Goal: Task Accomplishment & Management: Use online tool/utility

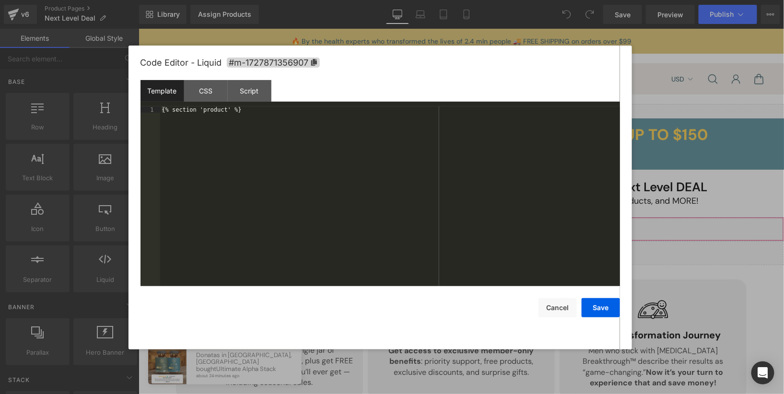
click at [469, 221] on div "Liquid" at bounding box center [460, 229] width 645 height 24
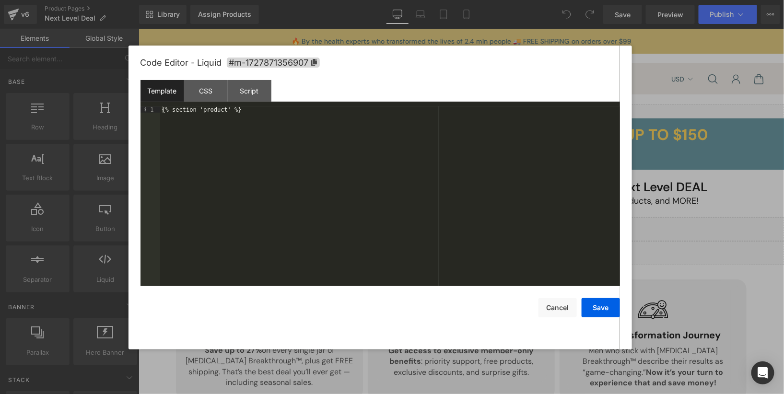
click at [624, 46] on div "Code Editor - Liquid #m-1727871356907 Template CSS Script Data 1 {% section 'pr…" at bounding box center [379, 198] width 503 height 304
click at [586, 37] on div at bounding box center [392, 197] width 784 height 394
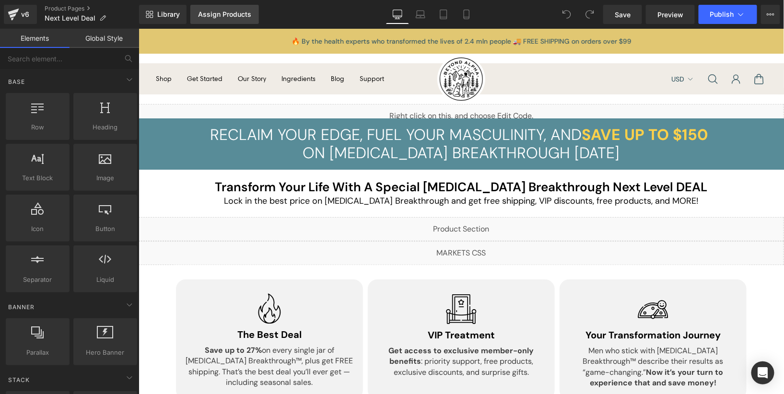
click at [255, 21] on link "Assign Products" at bounding box center [224, 14] width 69 height 19
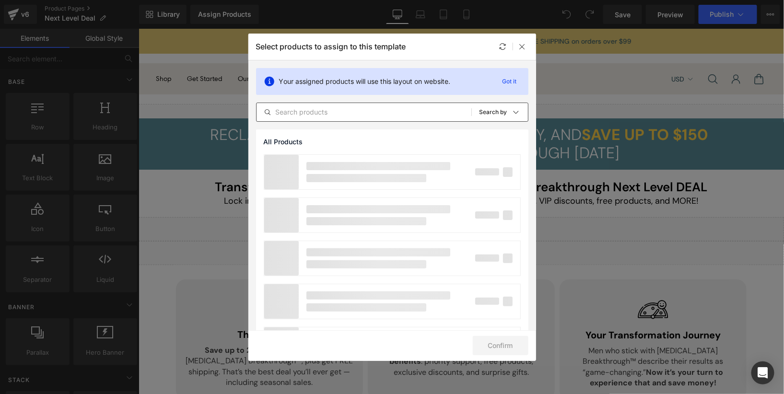
click at [331, 111] on input "text" at bounding box center [363, 112] width 215 height 12
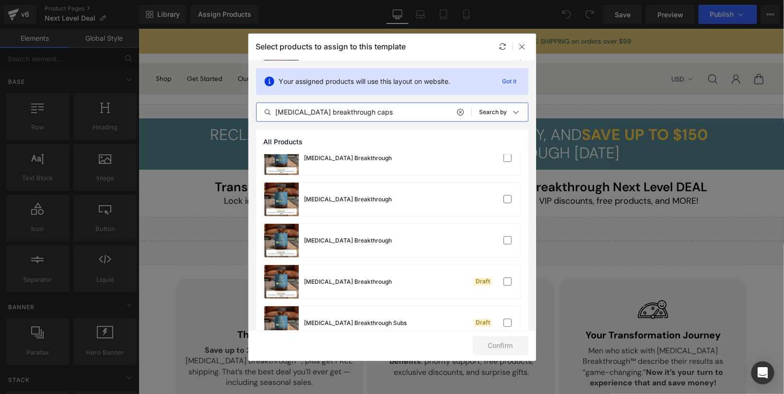
scroll to position [119, 0]
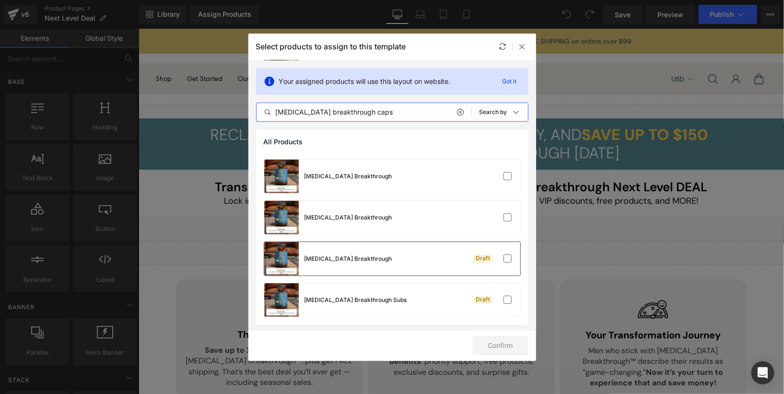
type input "testosterone breakthrough caps"
click at [418, 263] on div "Testosterone Breakthrough Draft" at bounding box center [392, 259] width 256 height 34
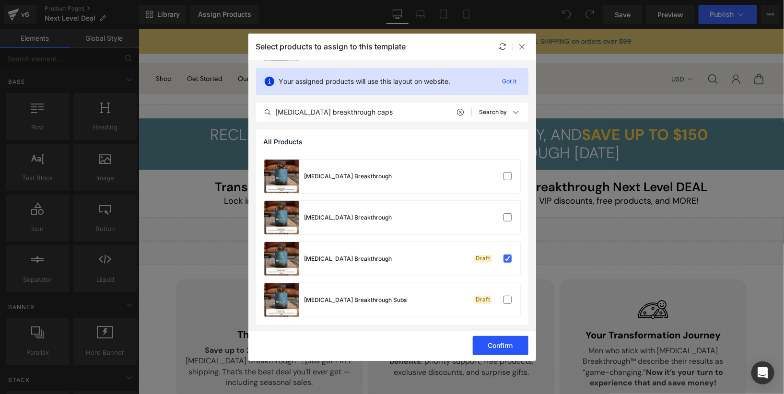
click at [496, 342] on button "Confirm" at bounding box center [501, 345] width 56 height 19
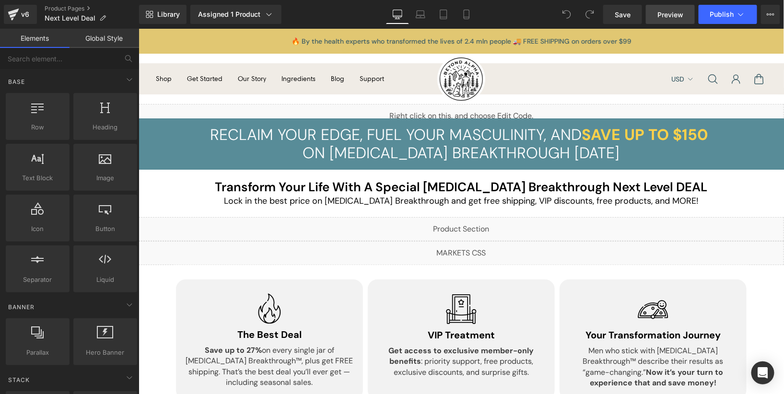
click at [664, 16] on span "Preview" at bounding box center [670, 15] width 26 height 10
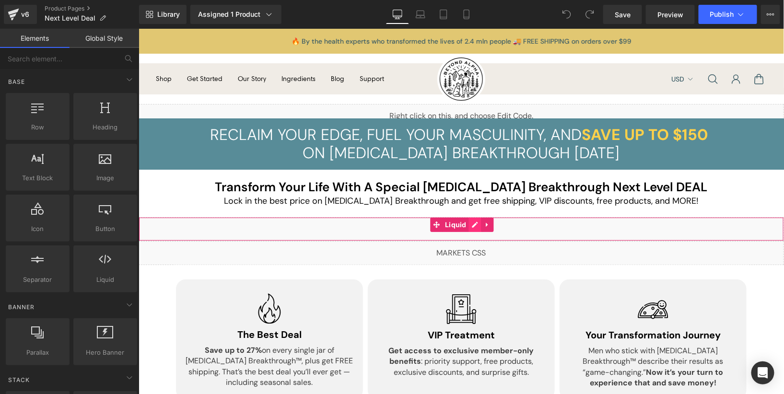
click at [476, 222] on div "Liquid" at bounding box center [460, 229] width 645 height 24
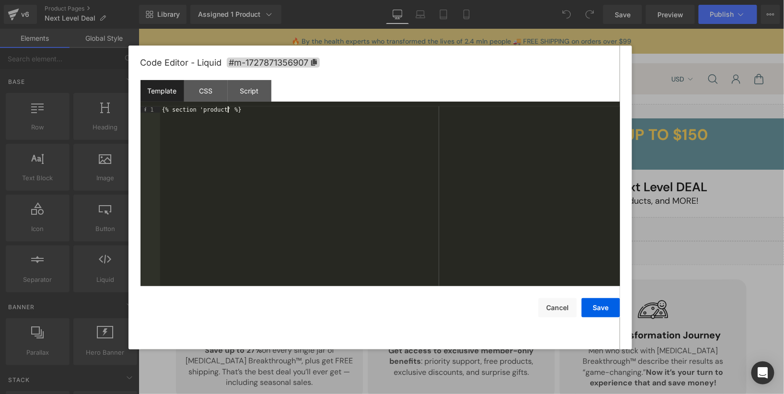
click at [228, 112] on div "{% section 'product' %}" at bounding box center [390, 202] width 460 height 193
